Goal: Submit feedback/report problem

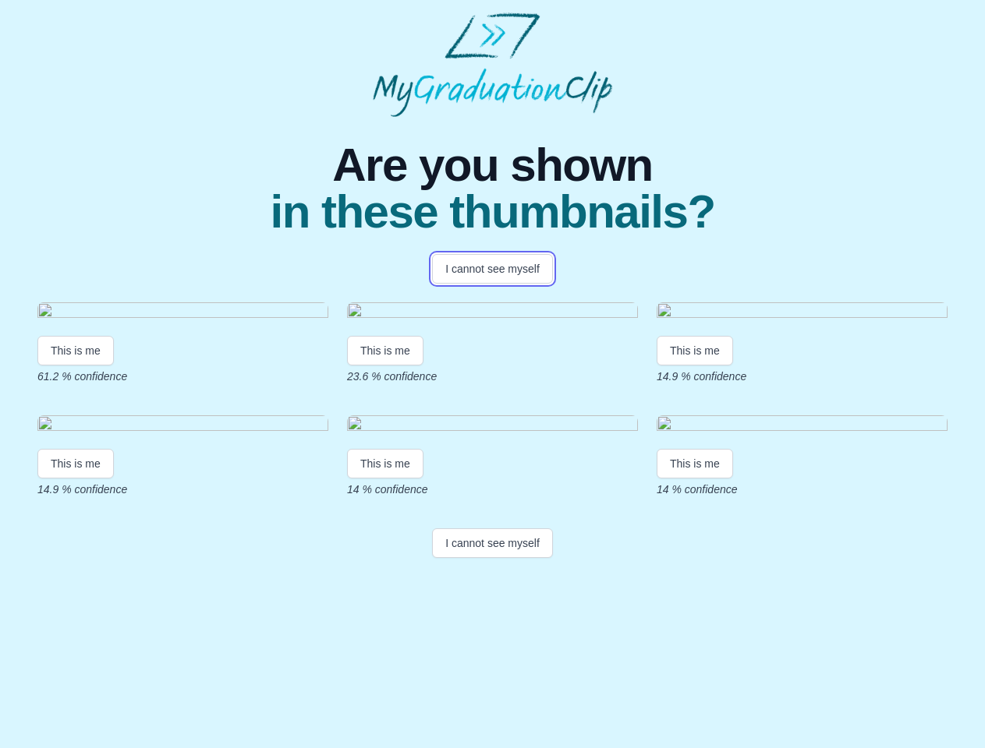
click at [492, 269] on button "I cannot see myself" at bounding box center [492, 269] width 121 height 30
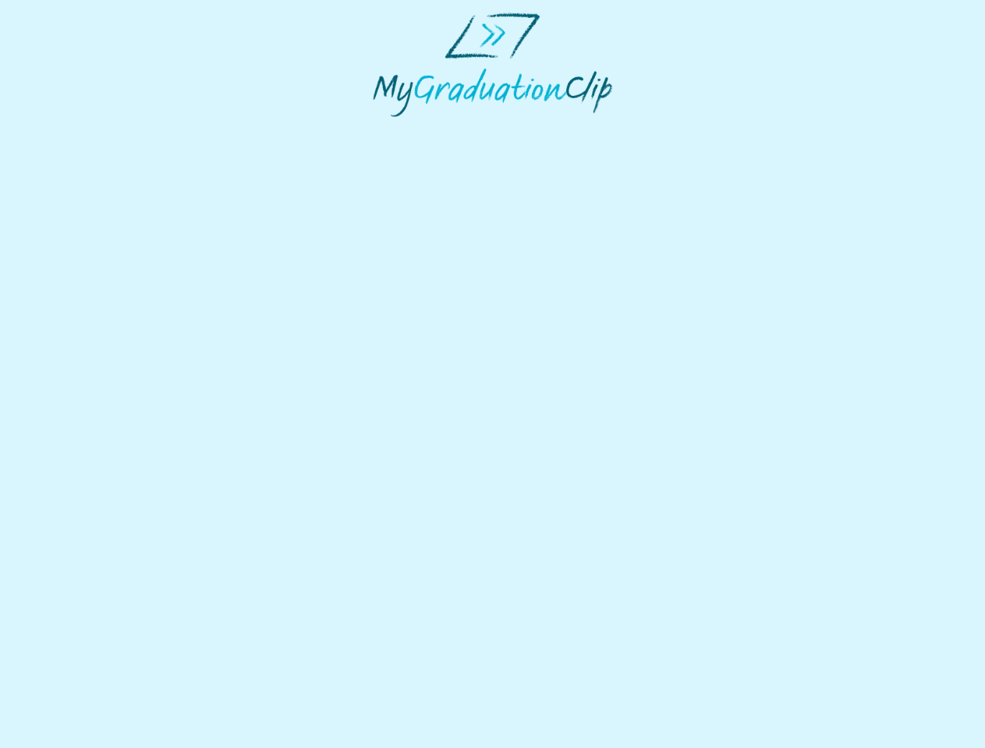
click at [76, 129] on html at bounding box center [492, 64] width 985 height 129
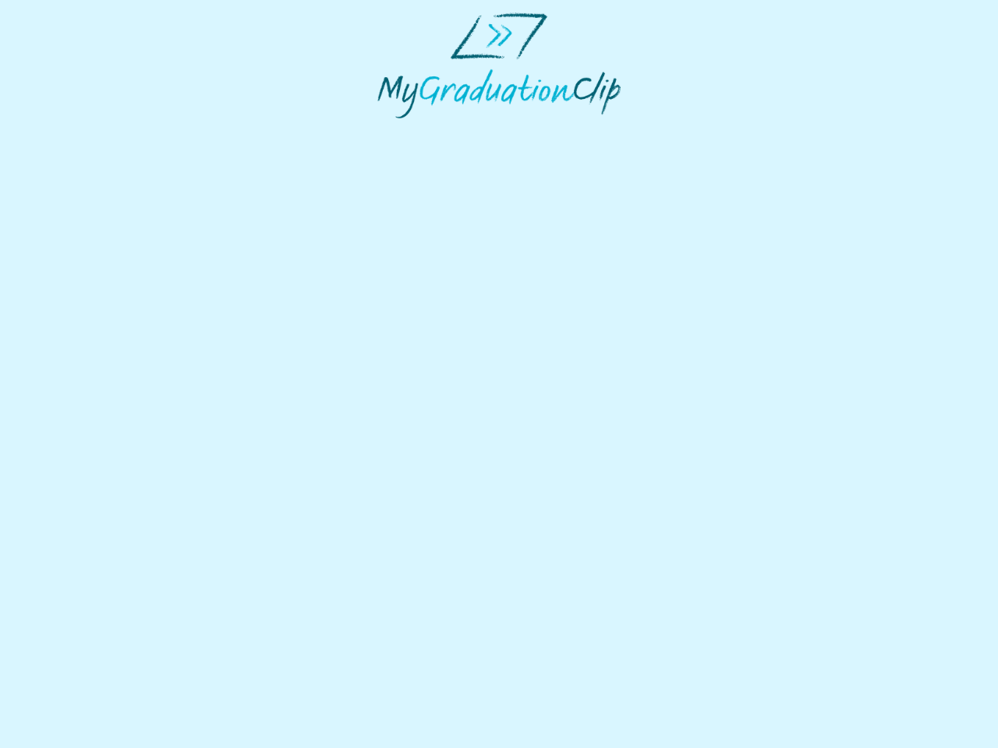
click at [387, 131] on html at bounding box center [499, 65] width 998 height 131
click at [698, 131] on html at bounding box center [499, 65] width 998 height 131
click at [76, 131] on html at bounding box center [499, 65] width 998 height 131
click at [387, 131] on html at bounding box center [499, 65] width 998 height 131
click at [698, 131] on html at bounding box center [499, 65] width 998 height 131
